Goal: Communication & Community: Answer question/provide support

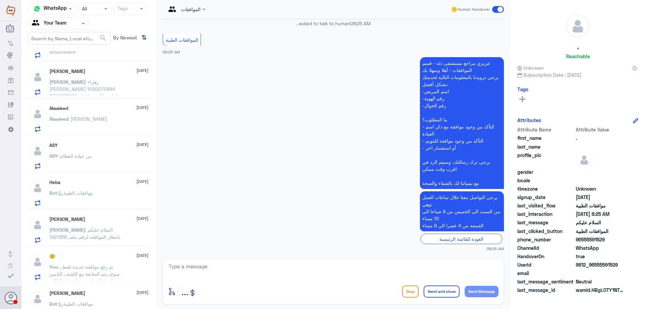
scroll to position [519, 0]
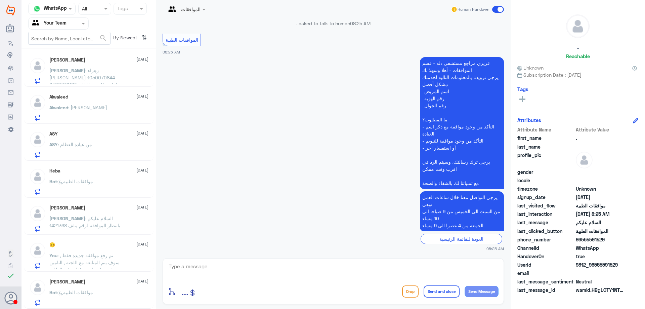
click at [120, 259] on span ": تم رفع موافقة جديدة فقط , سوف يتم المتابعة مع اللجنة , التامين لم تصلهم اي مر…" at bounding box center [84, 265] width 70 height 27
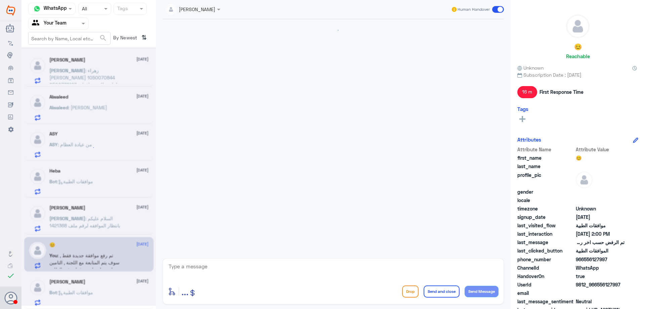
scroll to position [576, 0]
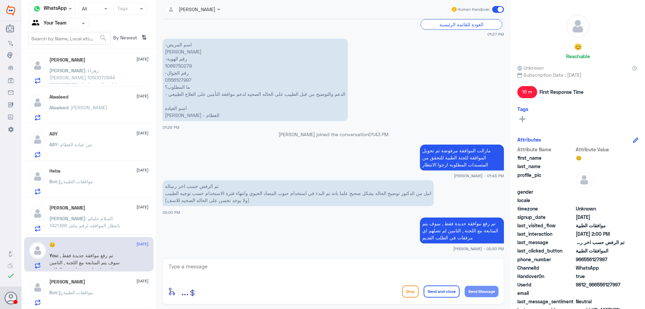
click at [182, 65] on p "-اسم المريض [PERSON_NAME] -رقم الهوية 1069750279 -رقم الجوال 0556127997 ما المط…" at bounding box center [255, 80] width 185 height 82
copy p "1069750279"
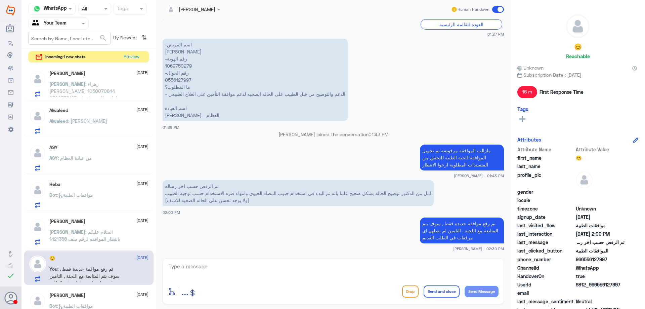
click at [74, 222] on h5 "[PERSON_NAME]" at bounding box center [67, 221] width 36 height 6
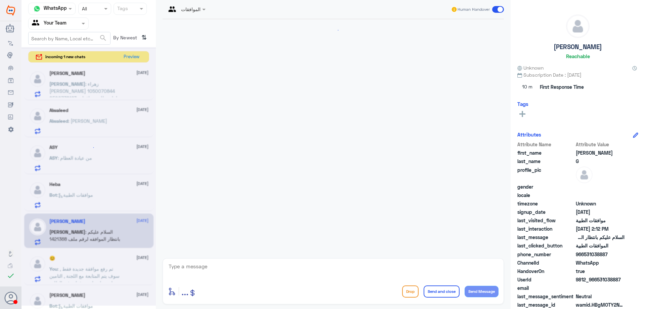
scroll to position [117, 0]
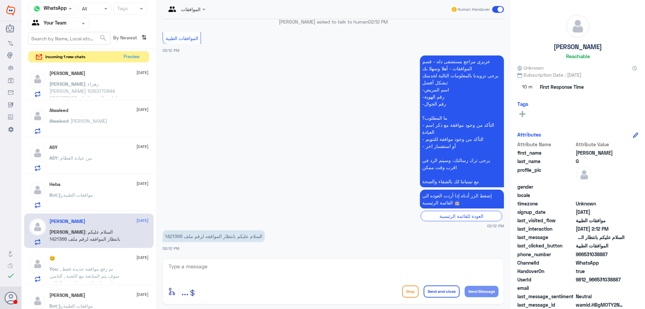
click at [170, 235] on p "السلام عليكم بانتظار الموافقه لرقم ملف 1421368" at bounding box center [214, 236] width 102 height 12
copy p "1421368"
click at [193, 267] on textarea at bounding box center [333, 270] width 330 height 16
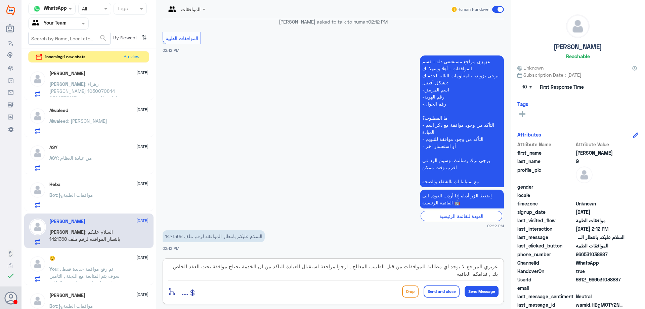
type textarea "عزيزي المراجع لا يوجد اي مطالبة للموافقات من قبل الطبيب المعالج , ارجوا مراجعة …"
drag, startPoint x: 436, startPoint y: 290, endPoint x: 158, endPoint y: 13, distance: 392.6
click at [437, 287] on button "Send and close" at bounding box center [442, 291] width 36 height 12
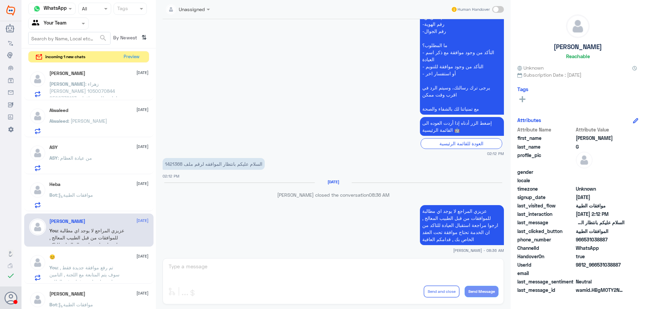
scroll to position [178, 0]
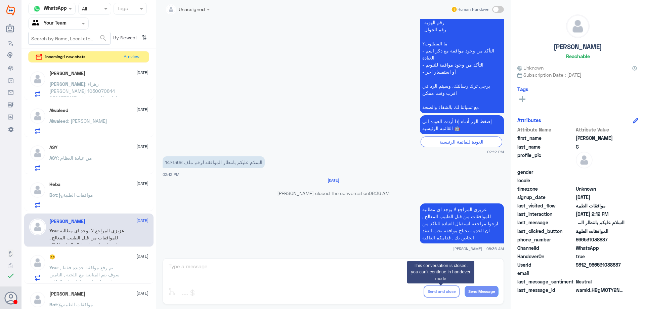
click at [103, 201] on div "Bot : موافقات الطبية" at bounding box center [98, 200] width 99 height 15
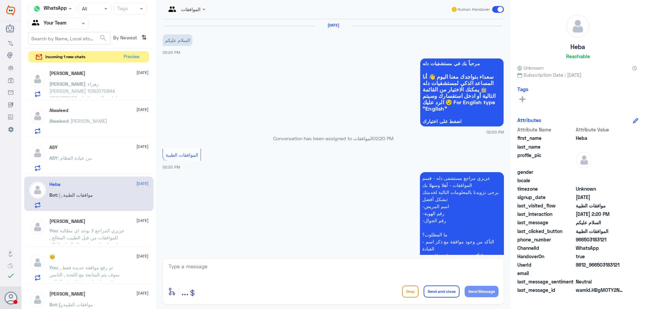
click at [282, 270] on textarea at bounding box center [333, 270] width 330 height 16
type textarea "وعليكم السلام , [PERSON_NAME] المراجع ارجوا تزويدنا بالمعلومات مع التوضيح للمسا…"
click at [434, 293] on button "Send and close" at bounding box center [442, 291] width 36 height 12
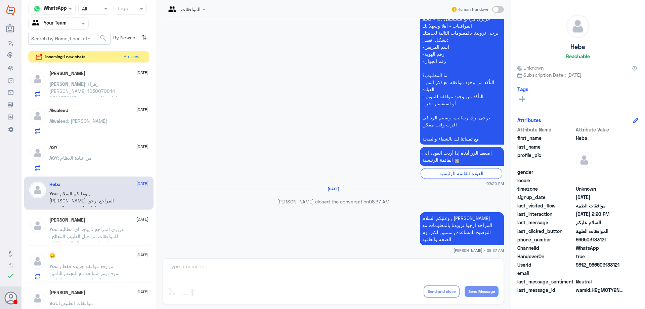
scroll to position [148, 0]
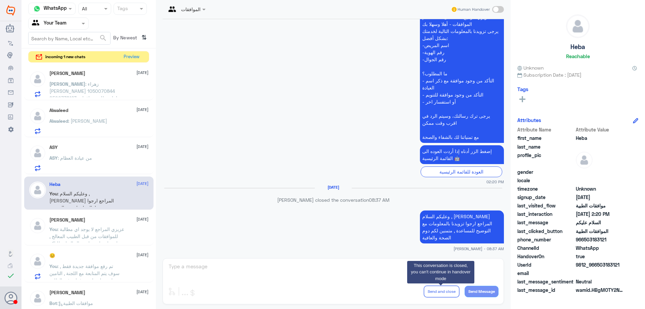
click at [104, 166] on div "ASY : من عيادة العظام" at bounding box center [98, 163] width 99 height 15
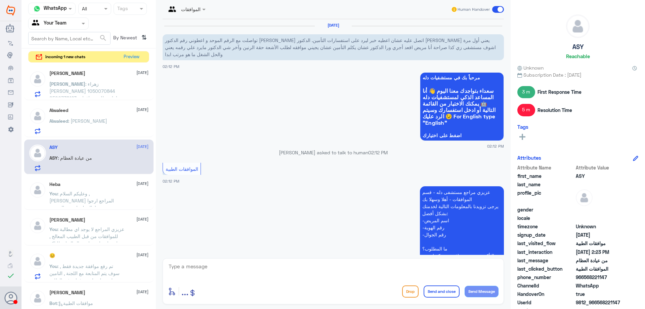
scroll to position [628, 0]
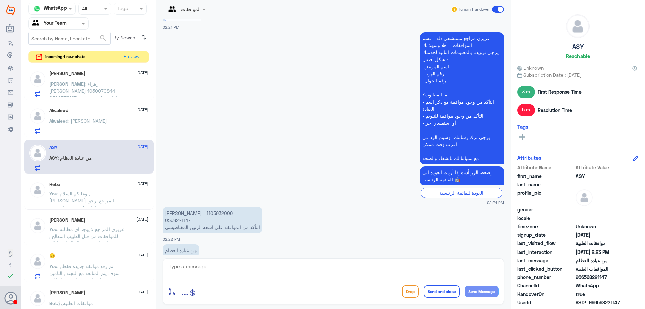
click at [170, 207] on p "[PERSON_NAME] - 1105932006 0568221147 التأكد من الموافقه على اشعه الرنين المغنا…" at bounding box center [213, 220] width 100 height 26
click at [172, 207] on p "[PERSON_NAME] - 1105932006 0568221147 التأكد من الموافقه على اشعه الرنين المغنا…" at bounding box center [213, 220] width 100 height 26
copy p "1105932006"
click at [241, 271] on textarea at bounding box center [333, 270] width 330 height 16
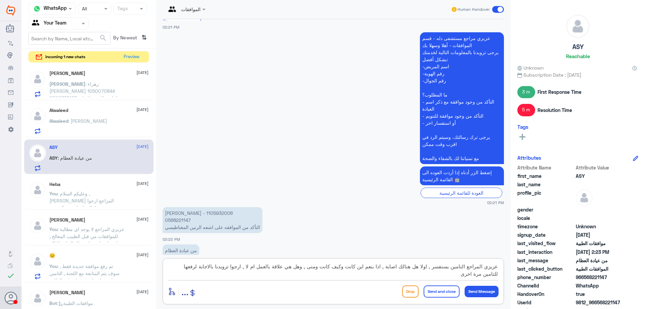
type textarea "عزيزي المراجع التامين يستفسر , اولا هل هنالك اصابة , اذا بنعم اين كانت وكيف كان…"
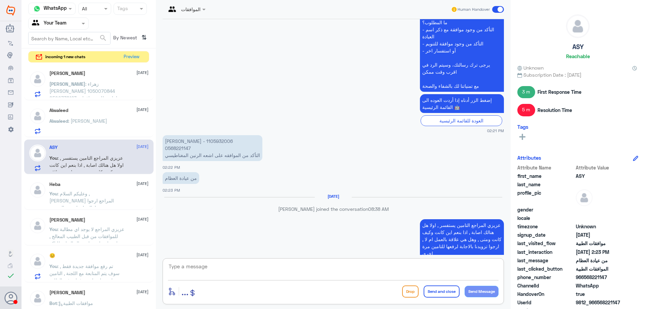
scroll to position [690, 0]
click at [96, 117] on div "Alwaleed [DATE] Alwaleed : [PERSON_NAME]" at bounding box center [98, 120] width 99 height 27
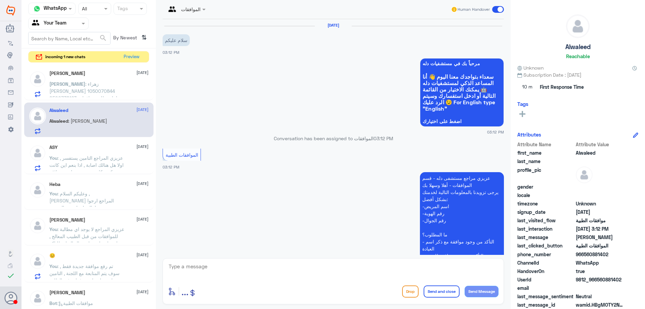
scroll to position [163, 0]
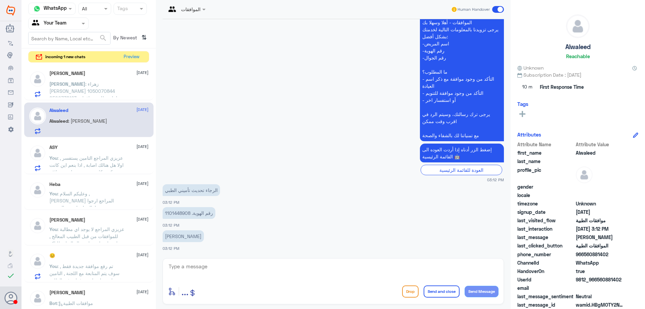
click at [175, 215] on p "رقم الهوية. 1101448908" at bounding box center [189, 213] width 53 height 12
copy p "1101448908"
click at [299, 261] on div "enter flow name ... Drop Send and close Send Message" at bounding box center [333, 281] width 341 height 46
click at [286, 277] on textarea at bounding box center [333, 270] width 330 height 16
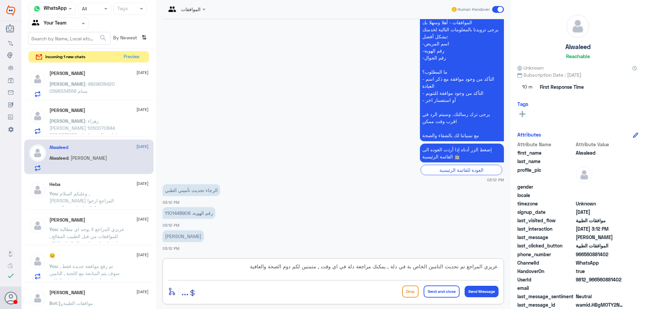
type textarea "عزيزي المراجع تم تحديث التامين الخاص بة في دلة , يمكنك مراجعة دلة في اي وقت , م…"
click at [435, 289] on button "Send and close" at bounding box center [442, 291] width 36 height 12
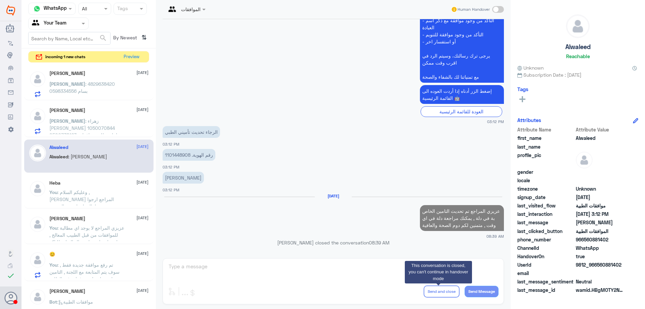
scroll to position [210, 0]
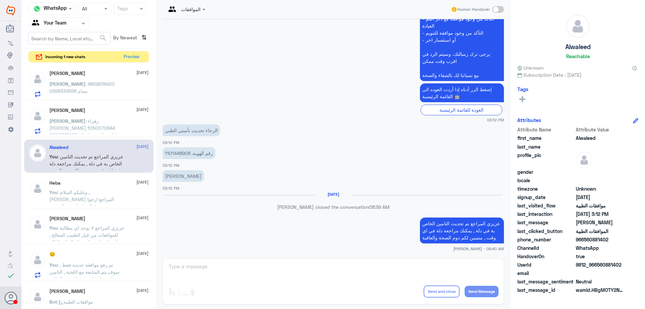
click at [75, 116] on div "[PERSON_NAME] [DATE] [PERSON_NAME] : [PERSON_NAME] 1050070844 0500738163 اعادة …" at bounding box center [98, 120] width 99 height 27
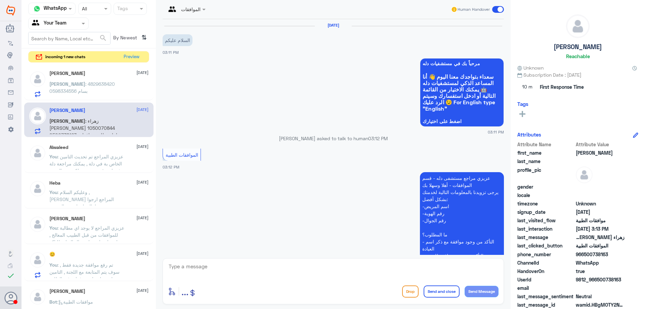
scroll to position [138, 0]
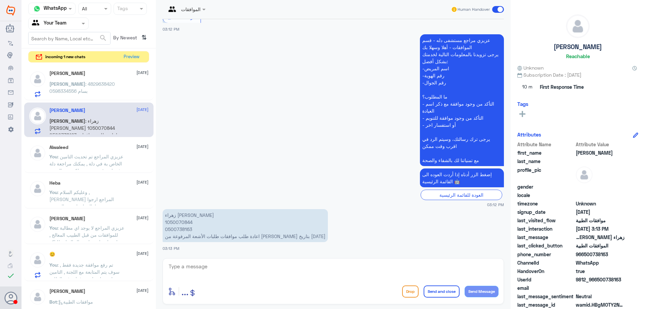
click at [182, 223] on p "زهراء [PERSON_NAME] 1050070844 0500738163 اعادة طلب موافقات طلبات الأشعة المرفو…" at bounding box center [245, 225] width 165 height 33
copy p "1050070844"
click at [252, 261] on div "enter flow name ... Drop Send and close Send Message" at bounding box center [333, 281] width 341 height 46
click at [254, 267] on textarea at bounding box center [333, 270] width 330 height 16
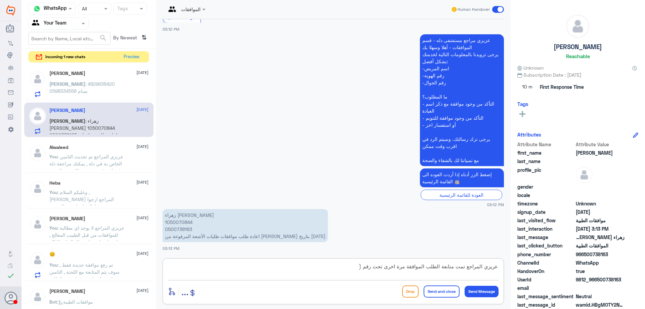
paste textarea "83368006"
click at [278, 269] on textarea "عزيزي المراجع تمت متابعة الطلب الموافقة مرة اخرى تحت رقم (83368006) , في حال تم…" at bounding box center [333, 270] width 330 height 16
type textarea "عزيزي المراجع تمت متابعة الطلب الموافقة مرة اخرى تحت رقم (83368006) , في حال تم…"
click at [427, 288] on button "Send and close" at bounding box center [442, 291] width 36 height 12
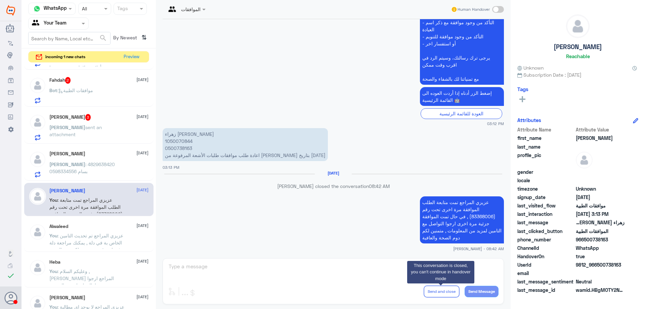
scroll to position [418, 0]
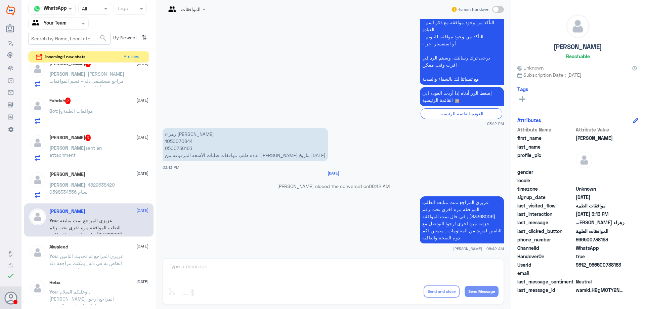
click at [118, 188] on p "[PERSON_NAME] : 4829638420 بسام 0598334556" at bounding box center [87, 189] width 76 height 17
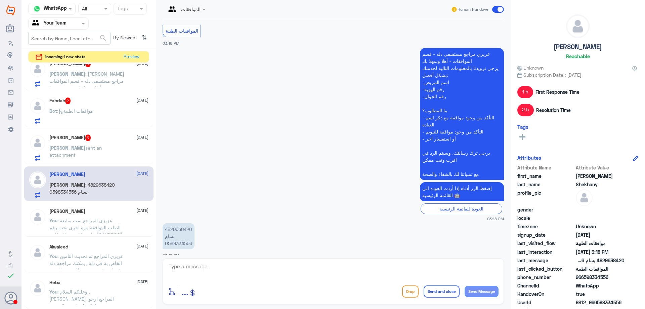
scroll to position [565, 0]
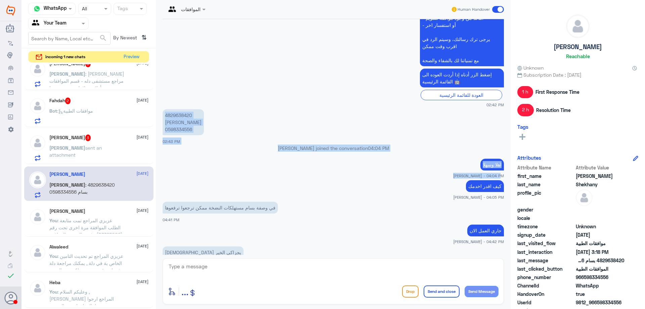
drag, startPoint x: 504, startPoint y: 109, endPoint x: 506, endPoint y: 136, distance: 26.3
click at [502, 158] on div "[DATE] description 01:53 PM [PERSON_NAME] joined the conversation 04:56 PM هل ا…" at bounding box center [333, 136] width 348 height 235
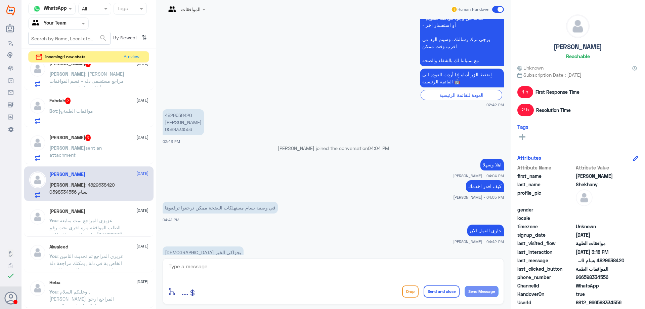
drag, startPoint x: 318, startPoint y: 252, endPoint x: 508, endPoint y: 263, distance: 189.8
click at [323, 254] on div "[DEMOGRAPHIC_DATA] يجزاكي الخير 04:42 PM" at bounding box center [333, 256] width 341 height 23
drag, startPoint x: 495, startPoint y: 247, endPoint x: 502, endPoint y: 249, distance: 6.7
click at [498, 248] on app-msgs-text "[DEMOGRAPHIC_DATA] يجزاكي الخير" at bounding box center [333, 252] width 341 height 12
click at [504, 251] on div "[DATE] description 01:53 PM [PERSON_NAME] joined the conversation 04:56 PM هل ا…" at bounding box center [333, 136] width 348 height 235
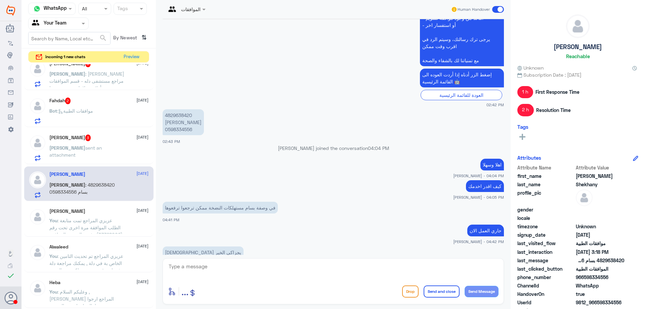
click at [501, 252] on div "[DATE] description 01:53 PM [PERSON_NAME] joined the conversation 04:56 PM هل ا…" at bounding box center [333, 136] width 348 height 235
click at [501, 252] on div "[DEMOGRAPHIC_DATA] يجزاكي الخير 04:42 PM" at bounding box center [333, 256] width 341 height 23
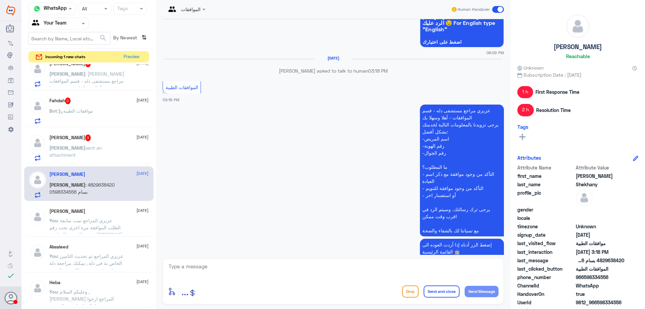
scroll to position [1286, 0]
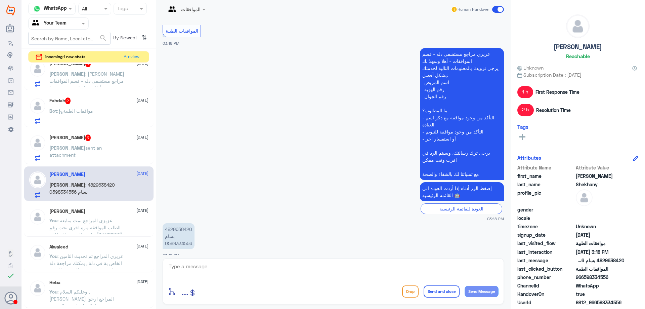
click at [175, 235] on p "4829638420 بسام 0598334556" at bounding box center [179, 236] width 32 height 26
copy p "0598334556"
click at [185, 268] on textarea at bounding box center [333, 270] width 330 height 16
type textarea "ت"
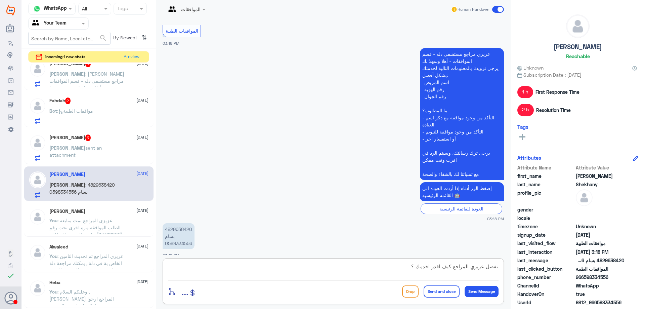
type textarea "تفضل عزيزي المراجع كيف اقدر اخدمك ؟"
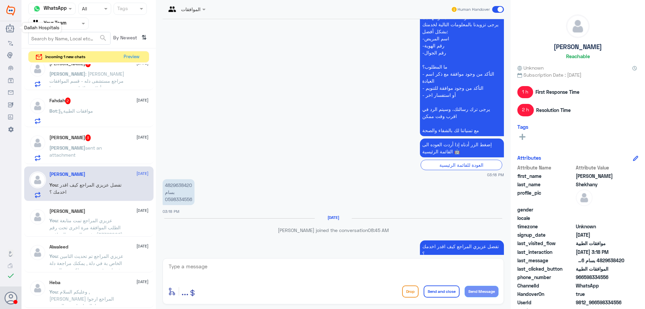
scroll to position [1319, 0]
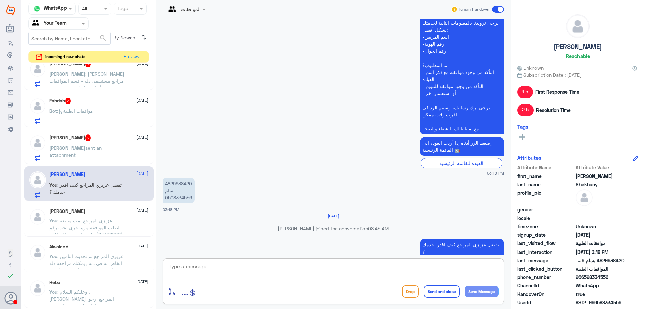
click at [76, 141] on h5 "[PERSON_NAME] 3" at bounding box center [70, 137] width 42 height 7
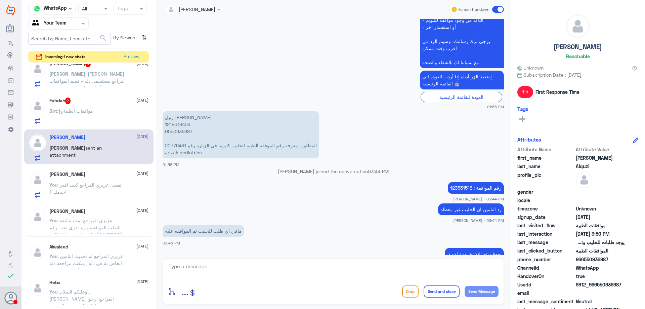
scroll to position [215, 0]
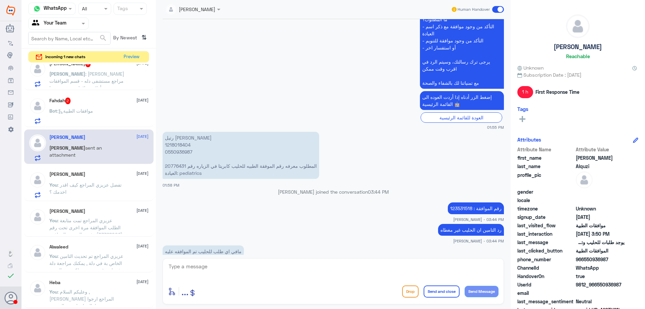
click at [182, 147] on p "رتيل [PERSON_NAME] 1218018404 0550936987 المطلوب معرفه رقم الموفقة الطبيه للحلي…" at bounding box center [241, 155] width 157 height 47
copy p "1218018404"
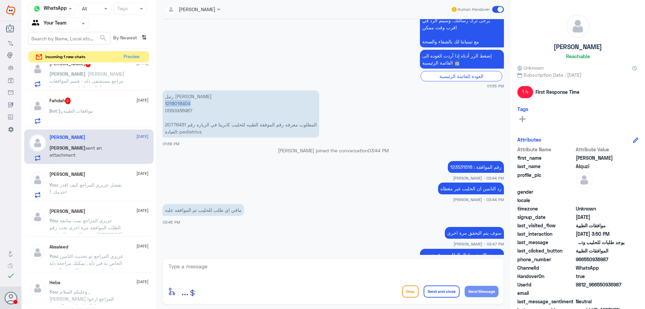
scroll to position [349, 0]
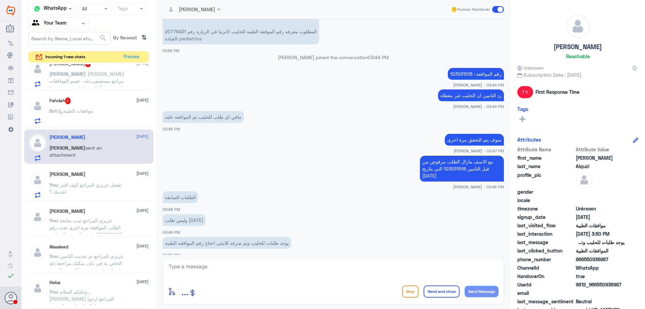
click at [264, 266] on textarea at bounding box center [333, 270] width 330 height 16
click at [234, 266] on textarea at bounding box center [333, 270] width 330 height 16
type textarea "ع"
paste textarea "123531518"
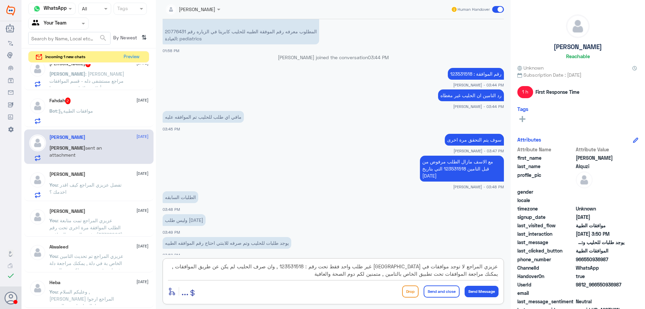
type textarea "عزيزي المراجع لا توجد موافقات في [GEOGRAPHIC_DATA] غير طلب واحد فقط تحت رقم : 1…"
click at [432, 289] on button "Send and close" at bounding box center [442, 291] width 36 height 12
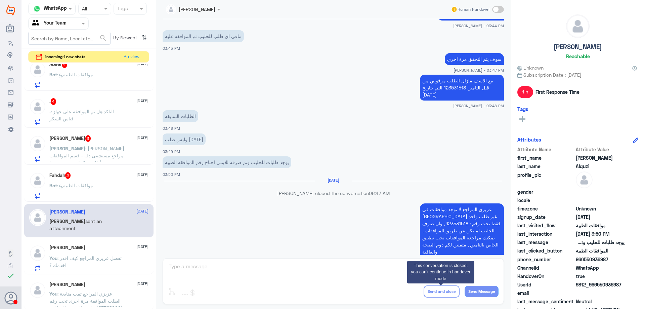
scroll to position [317, 0]
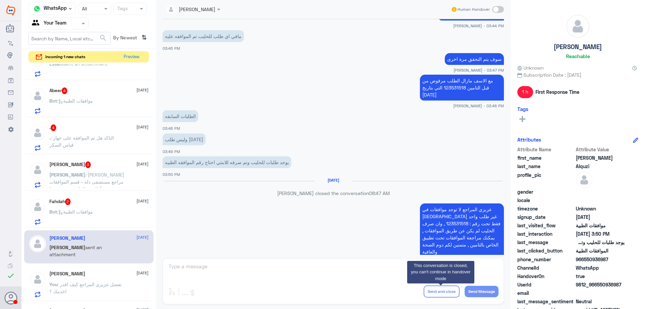
click at [103, 211] on div "Bot : موافقات الطبية" at bounding box center [98, 217] width 99 height 15
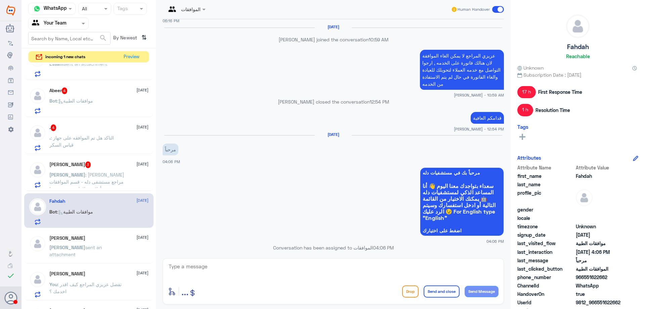
scroll to position [441, 0]
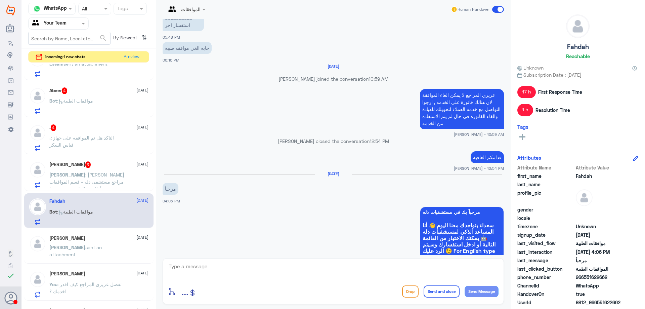
click at [280, 274] on textarea at bounding box center [333, 270] width 330 height 16
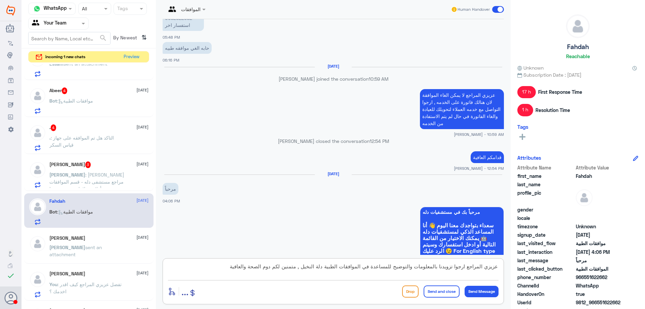
type textarea "عزيزي المراجع ارجوا تزويدنا بالمعلومات والتوضيح للمساعدة في الموافقات الطبية دل…"
click at [437, 291] on button "Send and close" at bounding box center [442, 291] width 36 height 12
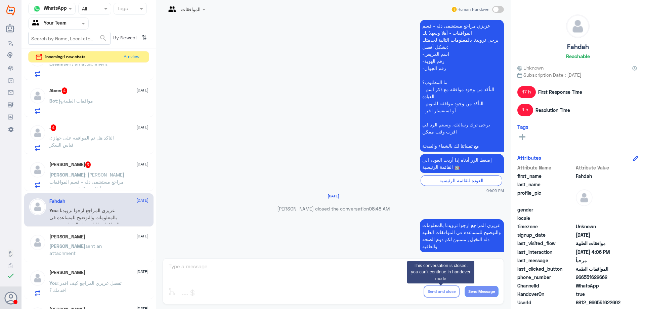
scroll to position [731, 0]
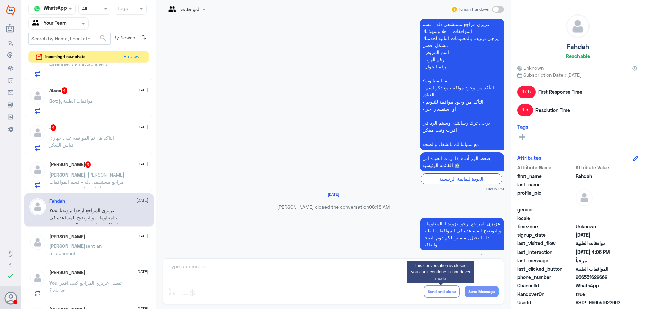
click at [77, 170] on div "[PERSON_NAME] 3 [DATE] [PERSON_NAME] : [PERSON_NAME] مراجع مستشفى دله - قسم الم…" at bounding box center [98, 174] width 99 height 27
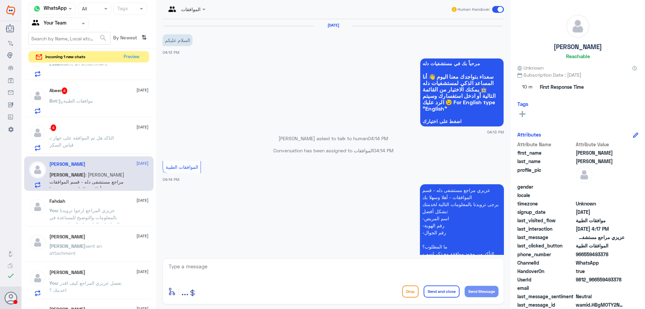
scroll to position [221, 0]
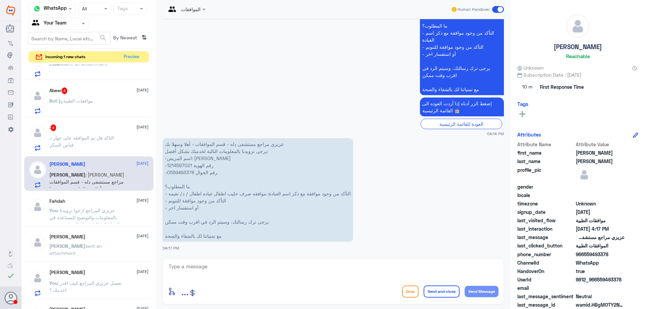
click at [177, 165] on p "عزيزي مراجع مستشفى دله - قسم الموافقات - أهلا وسهلا بك يرجى تزويدنا بالمعلومات …" at bounding box center [258, 189] width 190 height 103
copy p "1214597021"
click at [120, 148] on p ". : التاكد هل تم الموافقه على جهاز قياس السكر" at bounding box center [87, 142] width 76 height 17
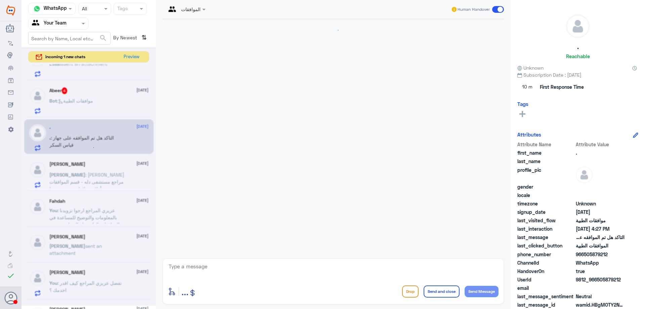
scroll to position [147, 0]
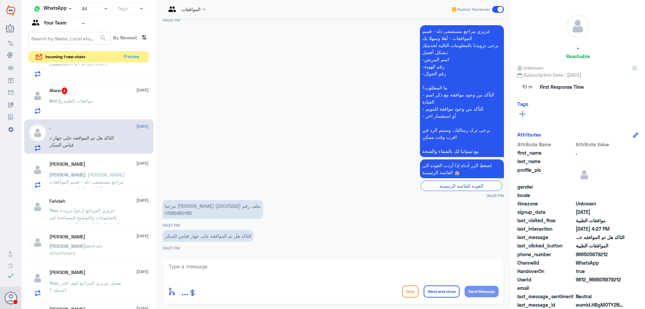
click at [175, 206] on p "مرحبا [PERSON_NAME] ملف رقم (20031222) 0566460165" at bounding box center [213, 209] width 100 height 19
copy p "20031222"
click at [234, 261] on div "enter flow name ... Drop Send and close Send Message" at bounding box center [333, 281] width 341 height 46
click at [233, 267] on textarea at bounding box center [333, 270] width 330 height 16
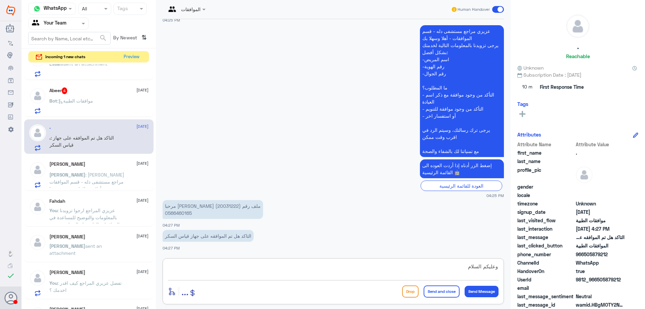
click at [184, 213] on p "مرحبا [PERSON_NAME] ملف رقم (20031222) 0566460165" at bounding box center [213, 209] width 100 height 19
copy p "0566460165"
click at [328, 271] on textarea "وعليكم السلام" at bounding box center [333, 270] width 330 height 16
type textarea "وعليكم السلام , عزيزي المراجع لا يوجد اي مطالبة للتامين بخصوص جهاز قياس السكر ,…"
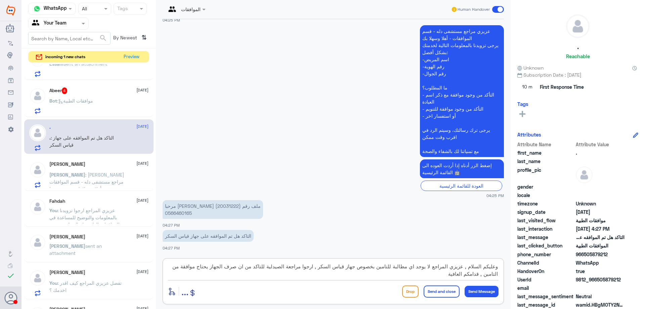
click at [439, 294] on button "Send and close" at bounding box center [442, 291] width 36 height 12
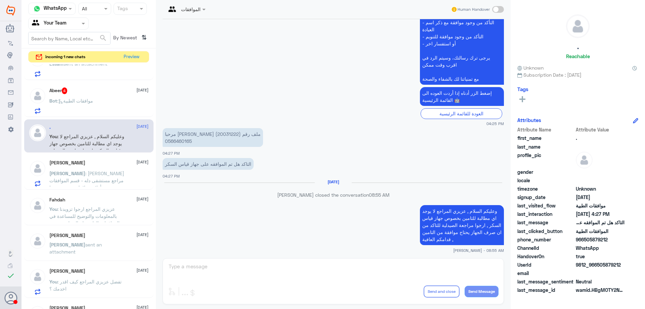
scroll to position [208, 0]
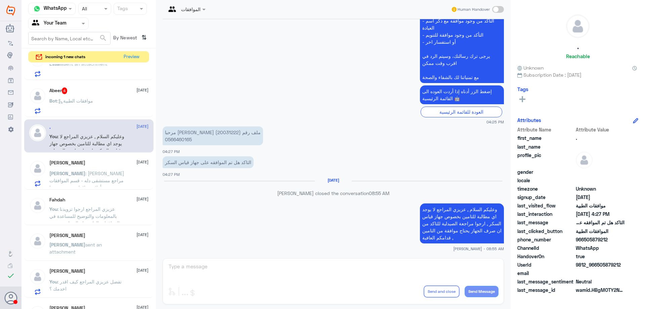
click at [92, 101] on span ": موافقات الطبية" at bounding box center [75, 101] width 36 height 6
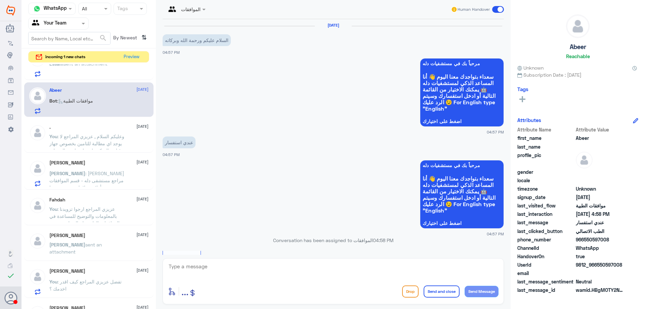
click at [409, 292] on button "Drop" at bounding box center [410, 291] width 16 height 12
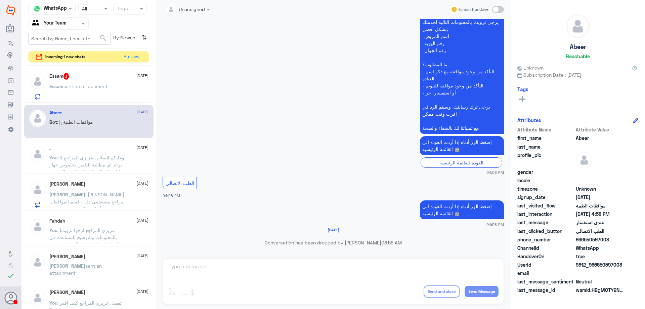
scroll to position [250, 0]
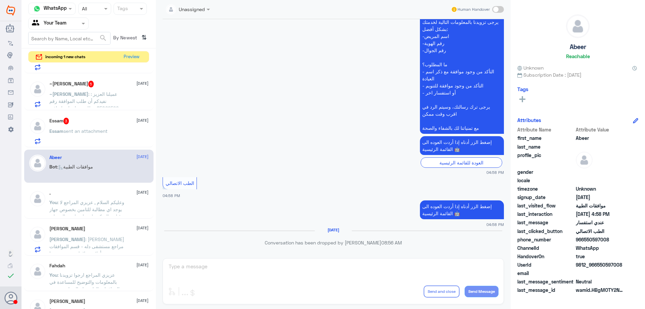
click at [83, 130] on span "sent an attachment" at bounding box center [85, 131] width 44 height 6
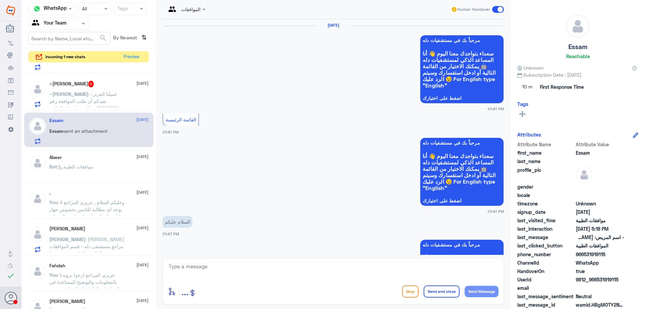
scroll to position [795, 0]
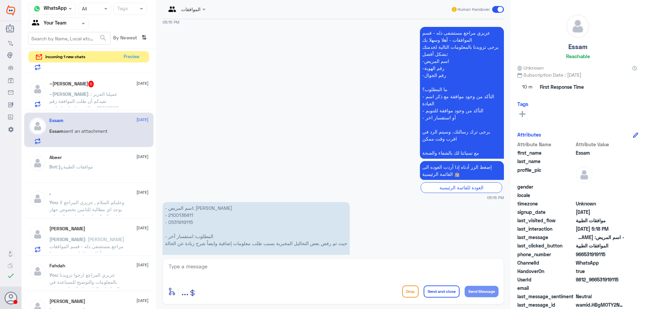
click at [181, 202] on p "- اسم المريض: [PERSON_NAME] - ⁠2100136411 - ⁠0531919115 - المطلوب: استفسار آخر …" at bounding box center [256, 232] width 187 height 61
click at [225, 102] on app-msgs-text "عزيزي مراجع مستشفى دله - قسم الموافقات - أهلا وسهلا بك يرجى تزويدنا بالمعلومات …" at bounding box center [333, 93] width 341 height 132
click at [282, 272] on textarea at bounding box center [333, 270] width 330 height 16
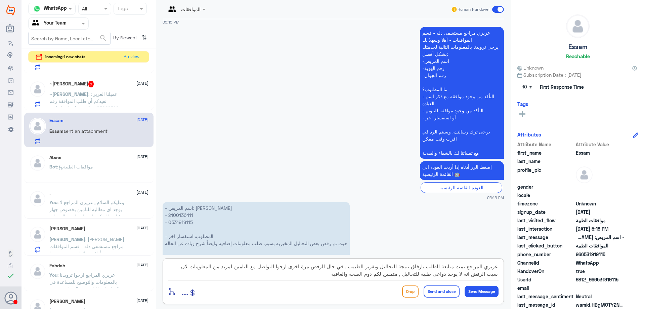
type textarea "عزيزي المراجع تمت متابعة الطلب بارفاق نتيجة التحاليل وتقرير الطبيب , في حال الر…"
click at [430, 287] on button "Send and close" at bounding box center [442, 291] width 36 height 12
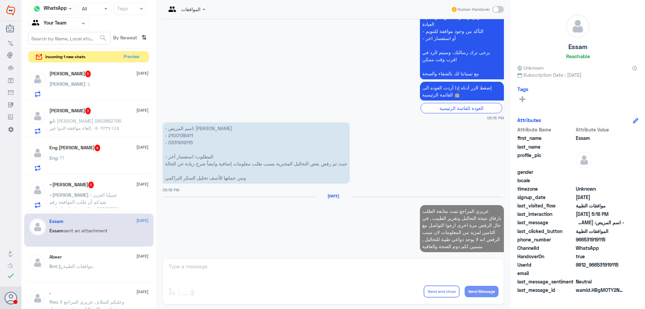
scroll to position [864, 0]
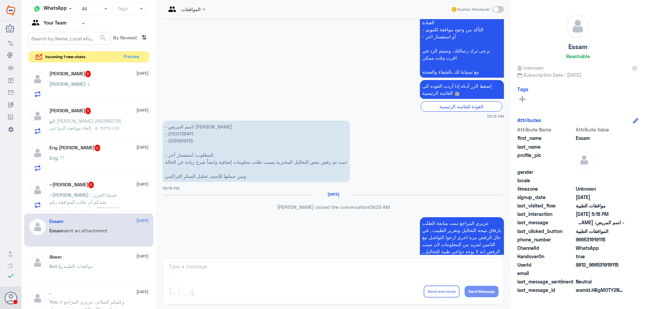
click at [92, 188] on div "~[PERSON_NAME] 5 [DATE] ~[PERSON_NAME] : عميلنا العزيز : نفيدكم أن طلب الموافقة…" at bounding box center [98, 194] width 99 height 27
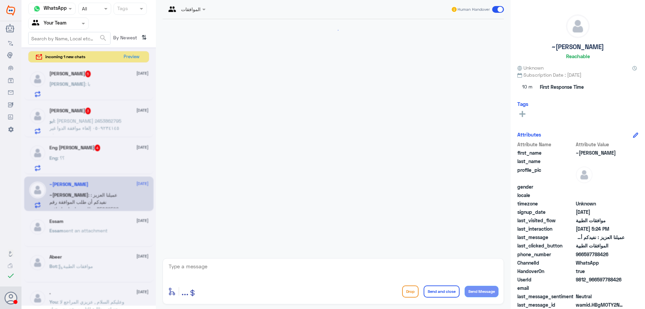
scroll to position [335, 0]
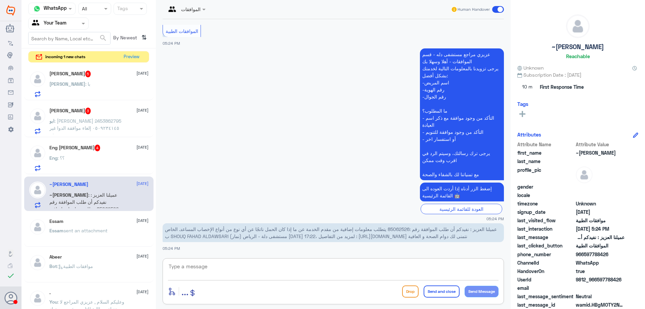
click at [256, 265] on textarea at bounding box center [333, 270] width 330 height 16
paste textarea "( 0112995140 , 0546022896 )"
type textarea "عزيزي المراجع هذا الرقم لمراجعين دلة النخيل ارجوا التواصل مع دلة نمار تحت الارق…"
click at [447, 293] on button "Send and close" at bounding box center [442, 291] width 36 height 12
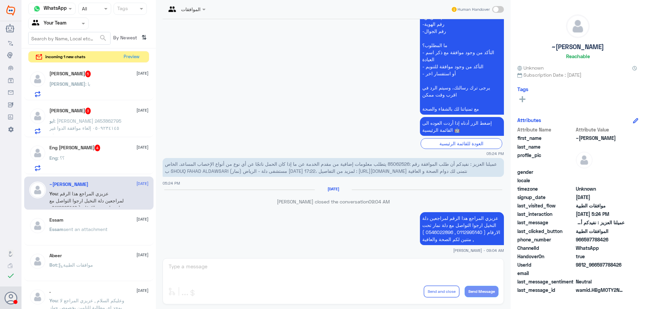
scroll to position [389, 0]
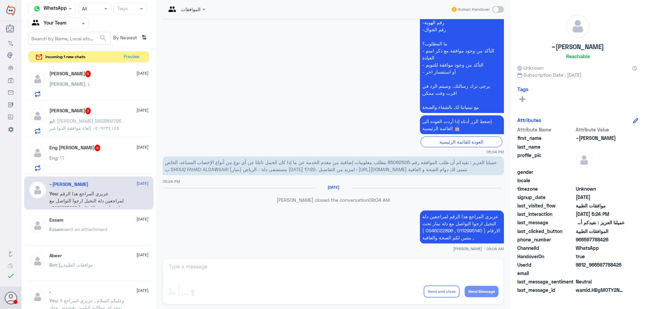
click at [129, 152] on div "Eng [PERSON_NAME] 4 [DATE] Eng : ؟؟" at bounding box center [98, 157] width 99 height 27
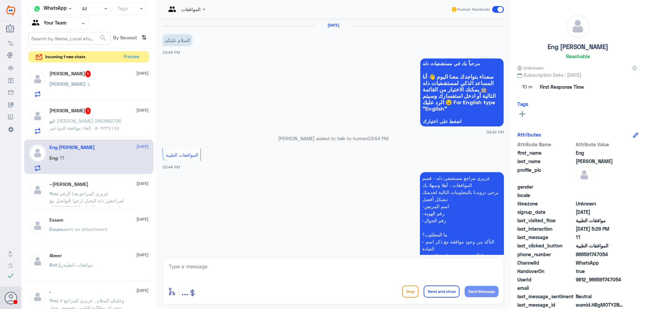
scroll to position [175, 0]
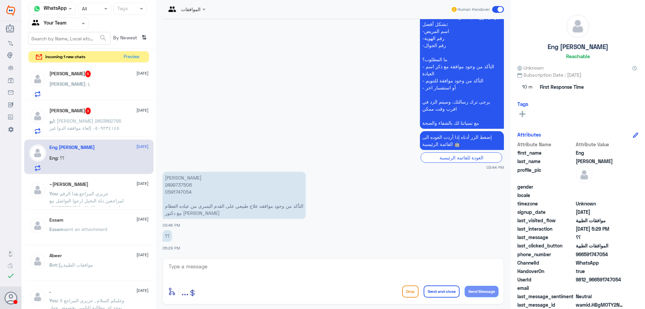
click at [182, 183] on p "[PERSON_NAME] 2499737506 0591747054 التأكد من وجود موافقه علاج طبيعي على القدم …" at bounding box center [234, 195] width 143 height 47
click at [234, 273] on textarea at bounding box center [333, 270] width 330 height 16
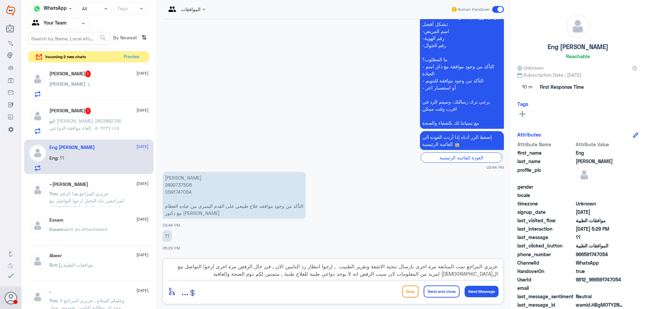
type textarea "عزيزي المراجع تمت المتابعة مرة اخرى بارسال نتجية الاشعة وتقرير الطبيب , ارجوا ا…"
click at [426, 291] on button "Send and close" at bounding box center [442, 291] width 36 height 12
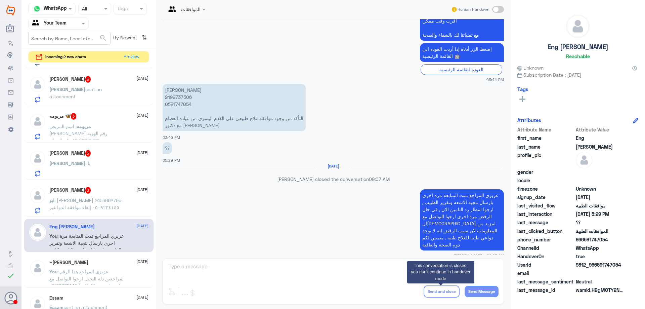
scroll to position [48, 0]
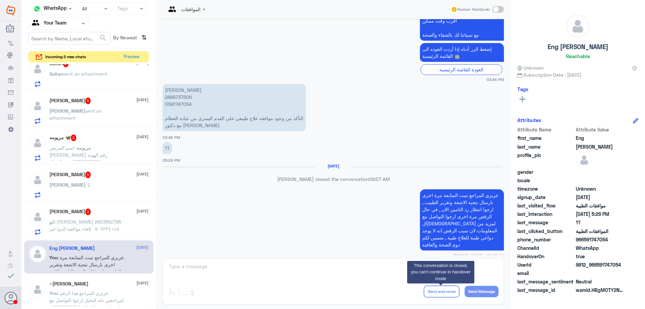
click at [94, 225] on p "ابو : [PERSON_NAME] 2453862795 ٠٥٠٩٢٣٤١٤٥ إلغاء موافقة الدوا غير متوفر" at bounding box center [87, 226] width 76 height 17
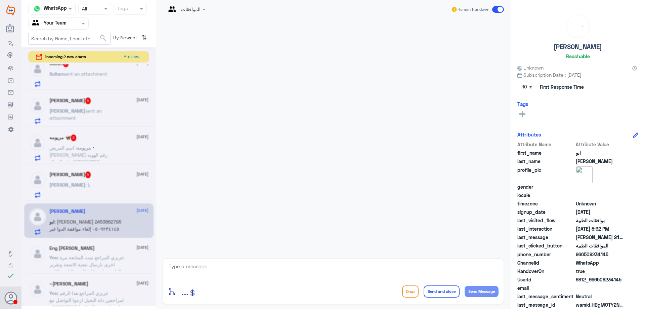
scroll to position [131, 0]
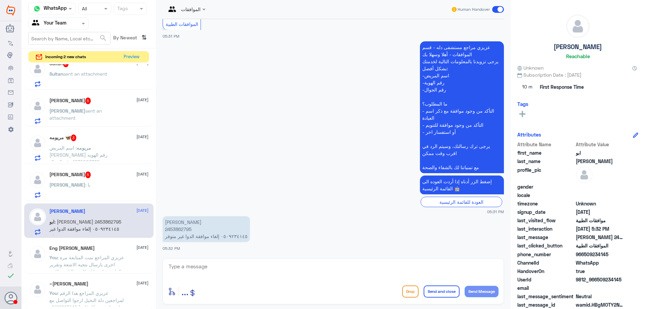
click at [188, 228] on p "[PERSON_NAME] 2453862795 ٠٥٠٩٢٣٤١٤٥ إلغاء موافقة الدوا غير متوفر" at bounding box center [206, 229] width 87 height 26
click at [275, 267] on textarea at bounding box center [333, 270] width 330 height 16
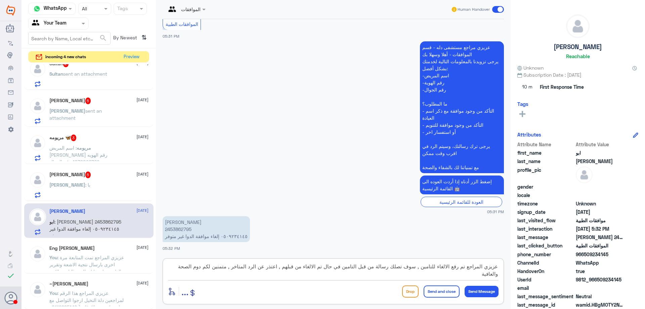
type textarea "عزيزي المراجع تم رفع الالغاء للتامين , سوف تصلك رسالة من قبل التامين في حال تم …"
click at [421, 289] on div "Drop Send and close Send Message" at bounding box center [450, 291] width 96 height 12
click at [425, 289] on button "Send and close" at bounding box center [442, 291] width 36 height 12
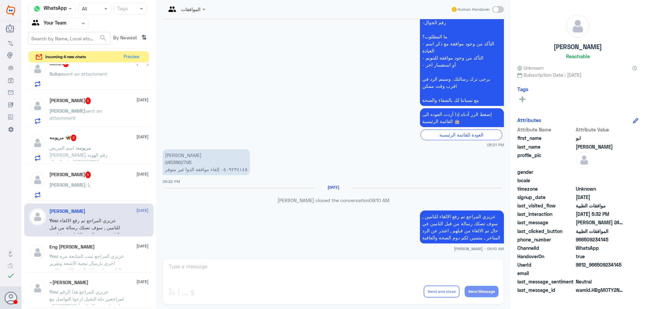
scroll to position [192, 0]
click at [102, 174] on div "[PERSON_NAME] 5 [DATE]" at bounding box center [98, 174] width 99 height 7
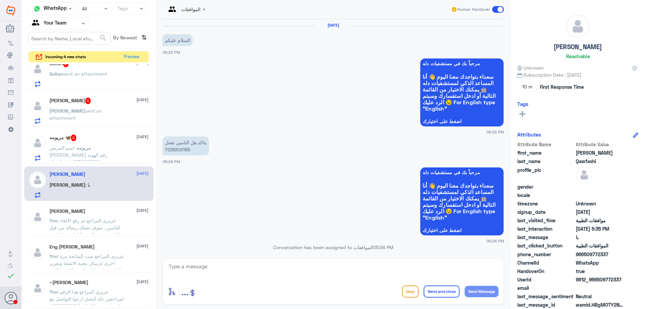
click at [178, 150] on p "بتاكد هل التامين تفعل 1128909189" at bounding box center [186, 145] width 46 height 19
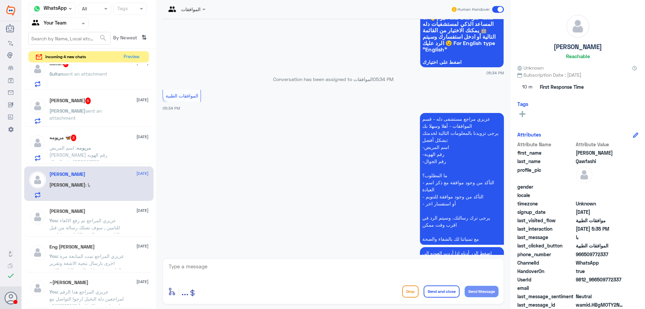
scroll to position [249, 0]
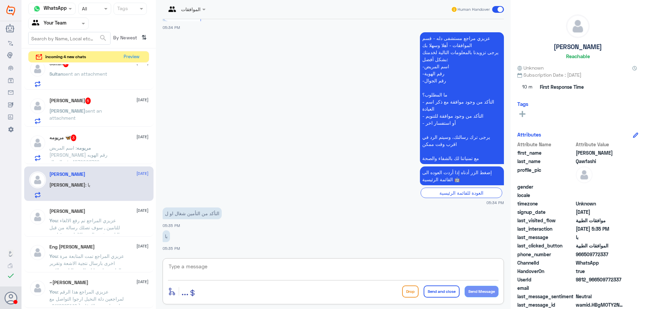
click at [304, 268] on textarea at bounding box center [333, 270] width 330 height 16
type textarea "اعتذر عن التاخير , نعم التامين شغال ,"
